Goal: Task Accomplishment & Management: Use online tool/utility

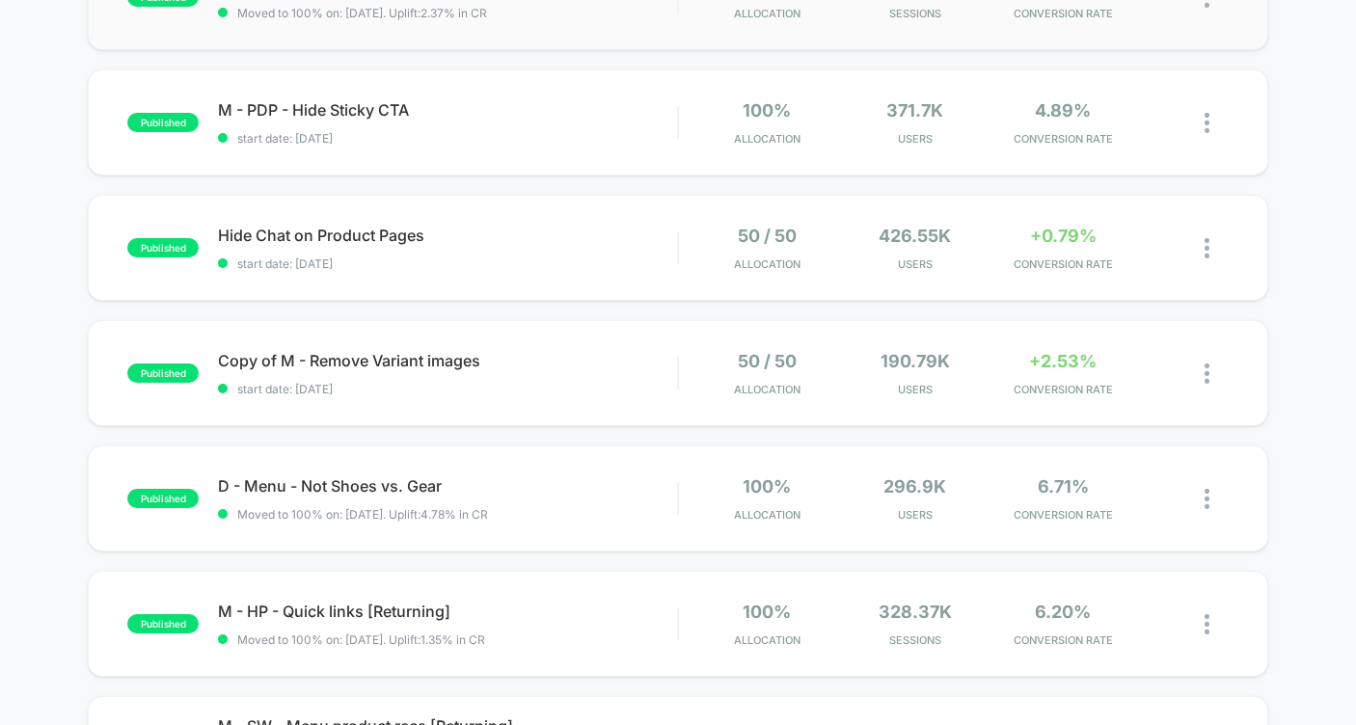
scroll to position [270, 0]
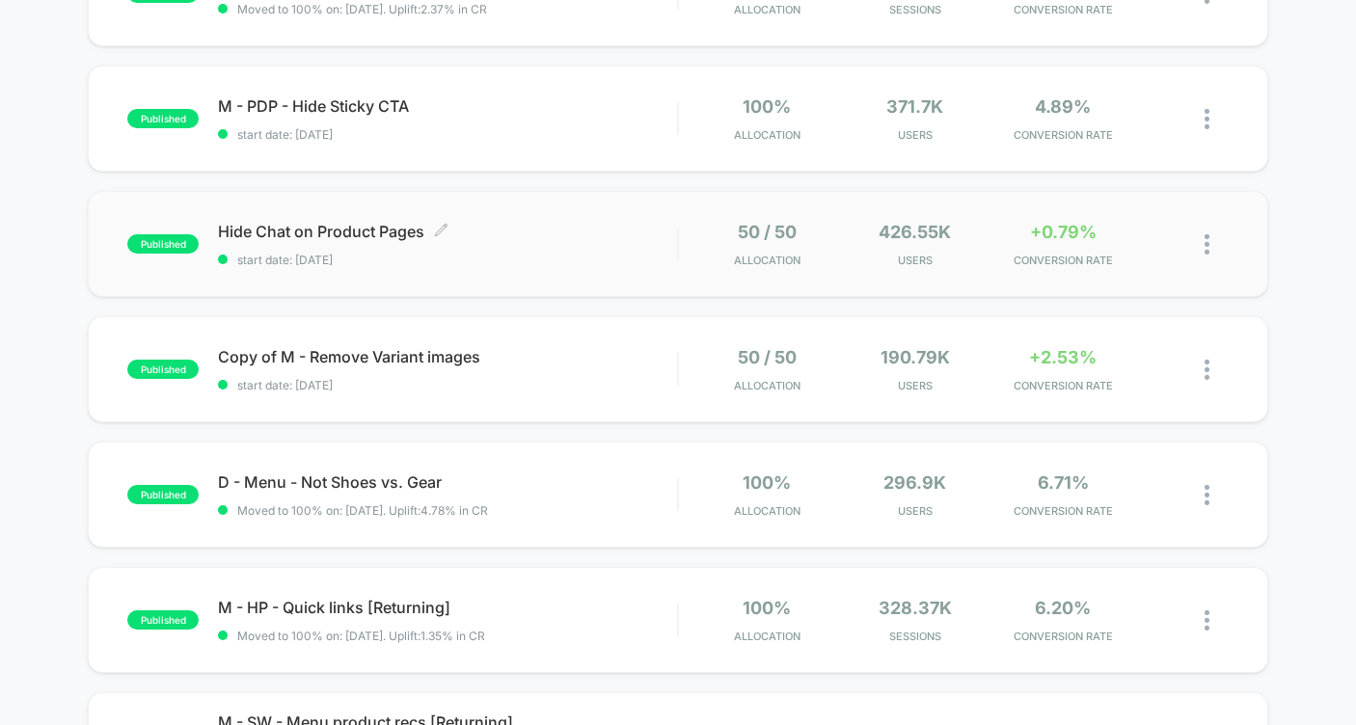
click at [611, 248] on div "Hide Chat on Product Pages Click to edit experience details Click to edit exper…" at bounding box center [447, 244] width 459 height 45
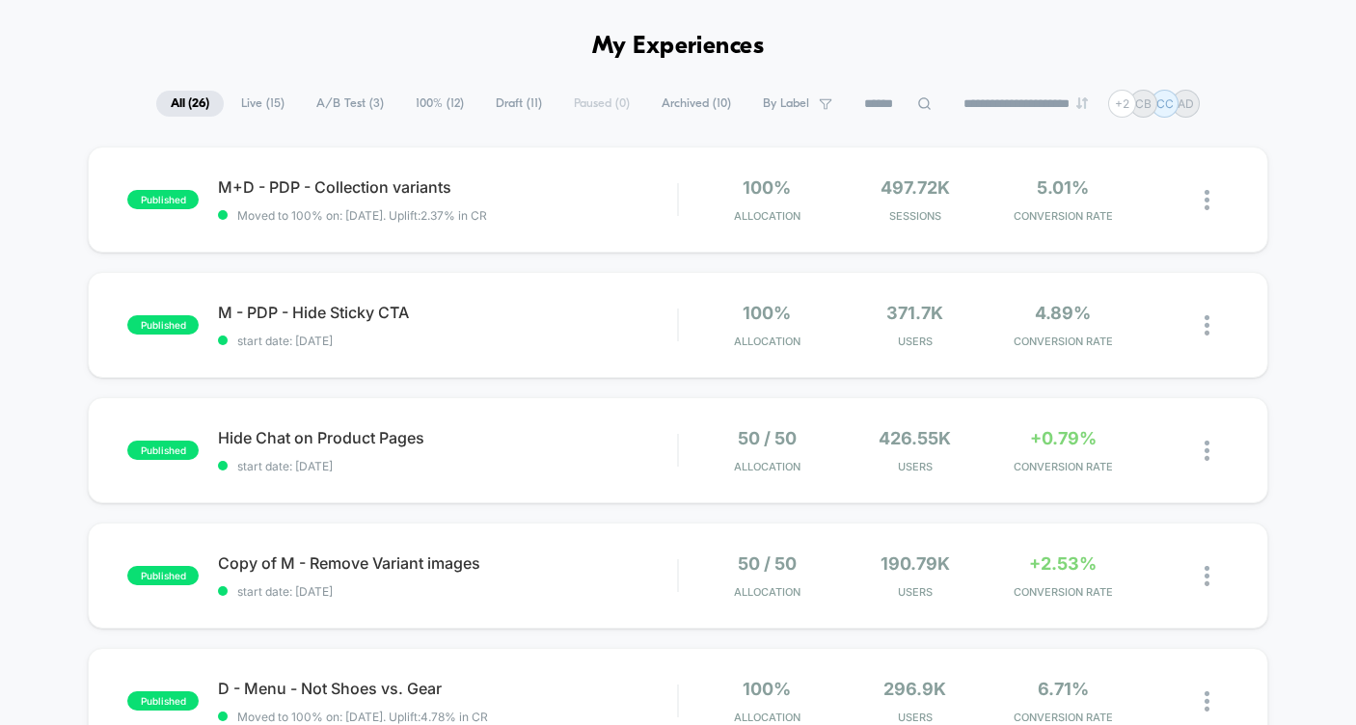
scroll to position [82, 0]
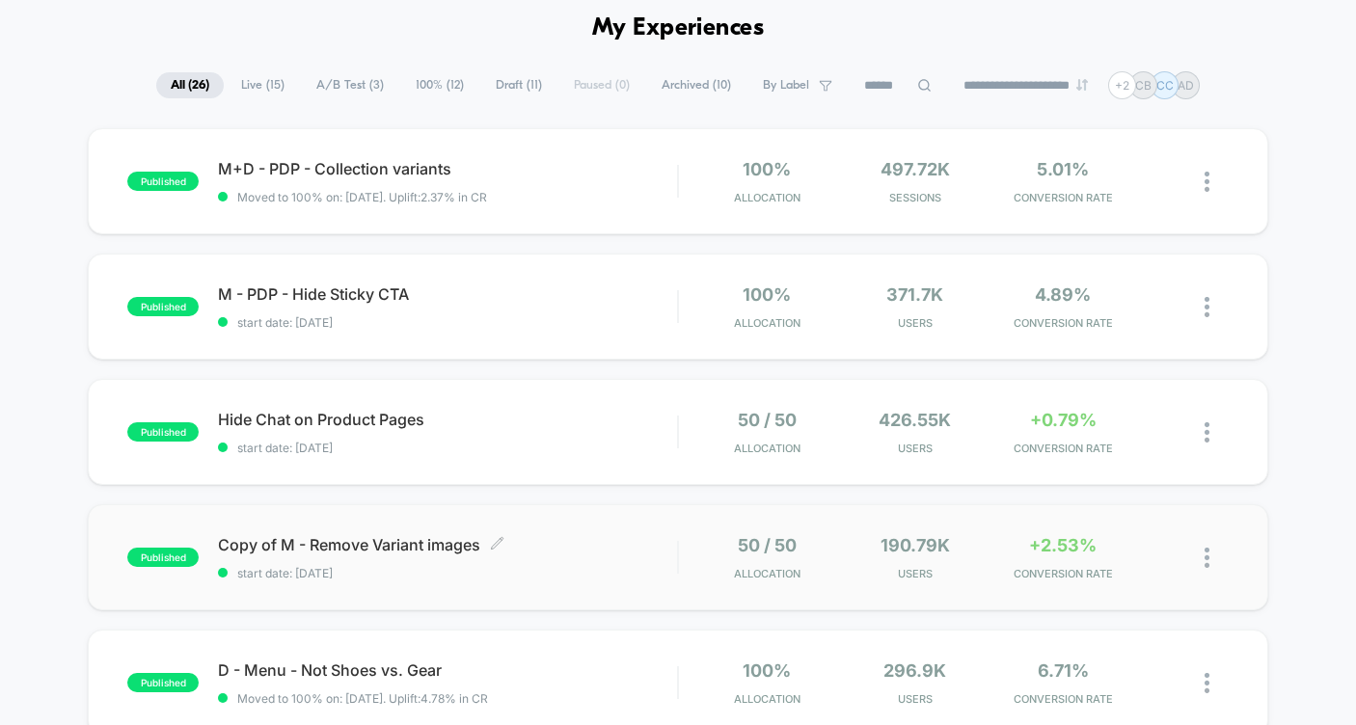
click at [538, 547] on span "Copy of M - Remove Variant images Click to edit experience details" at bounding box center [447, 544] width 459 height 19
